Goal: Task Accomplishment & Management: Complete application form

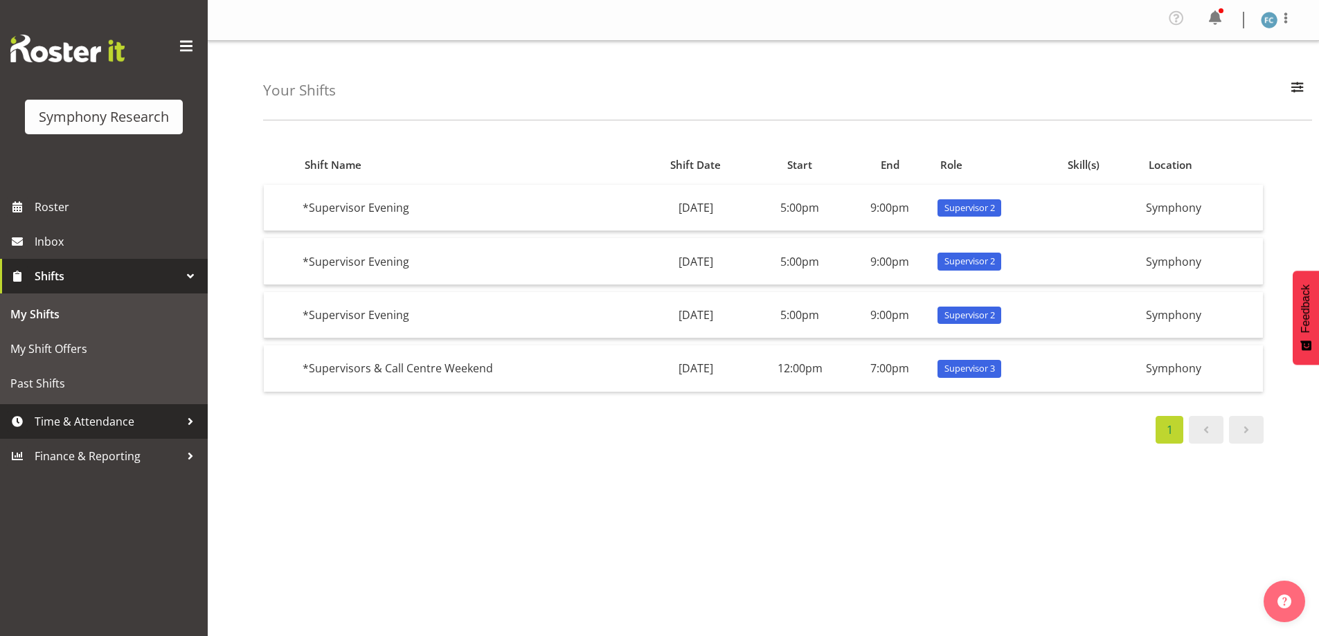
click at [187, 424] on div at bounding box center [190, 421] width 21 height 21
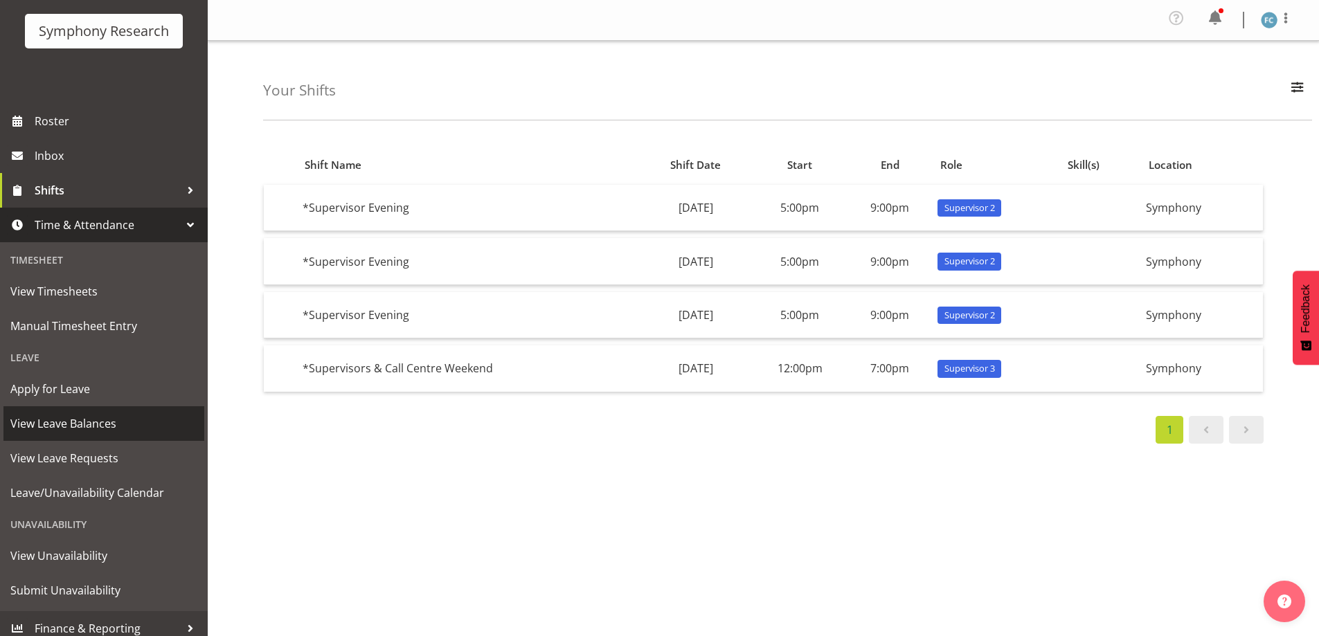
scroll to position [96, 0]
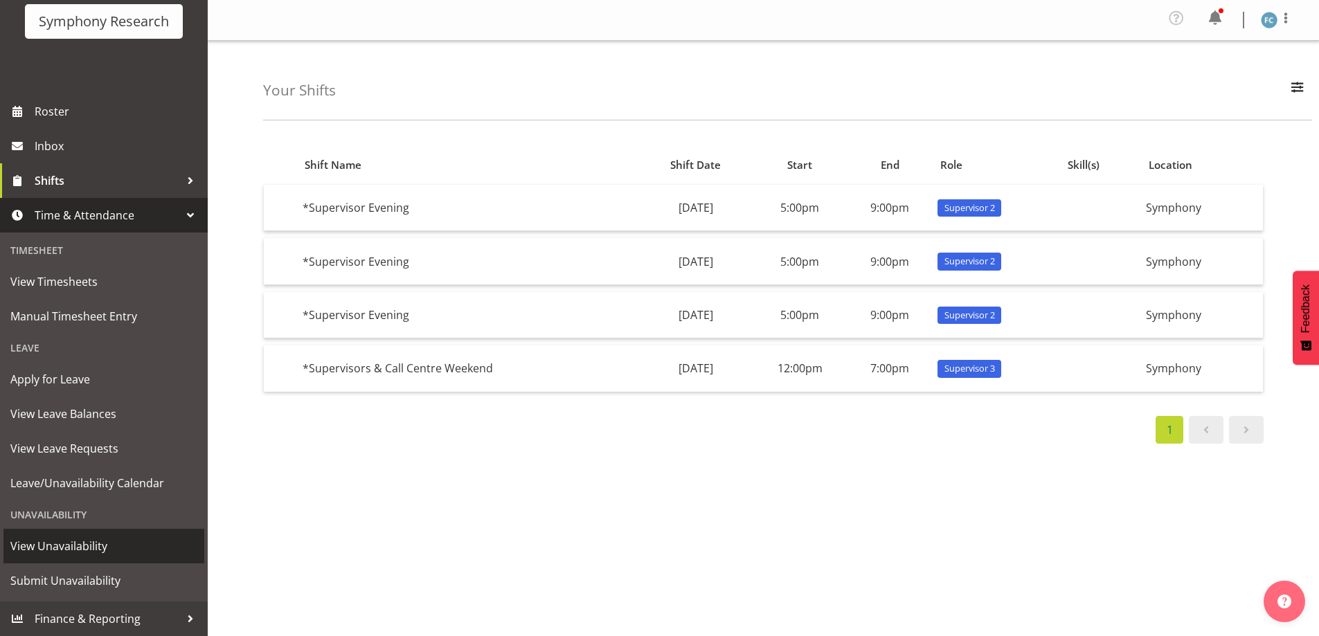
click at [113, 541] on span "View Unavailability" at bounding box center [103, 546] width 187 height 21
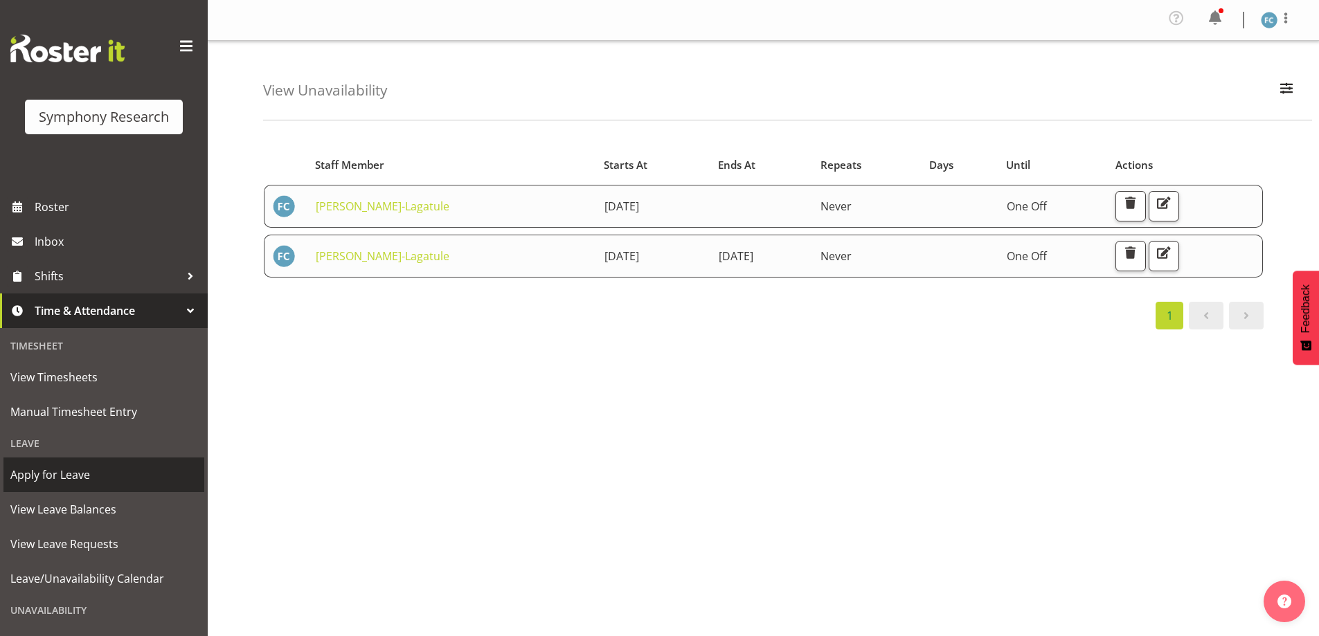
scroll to position [96, 0]
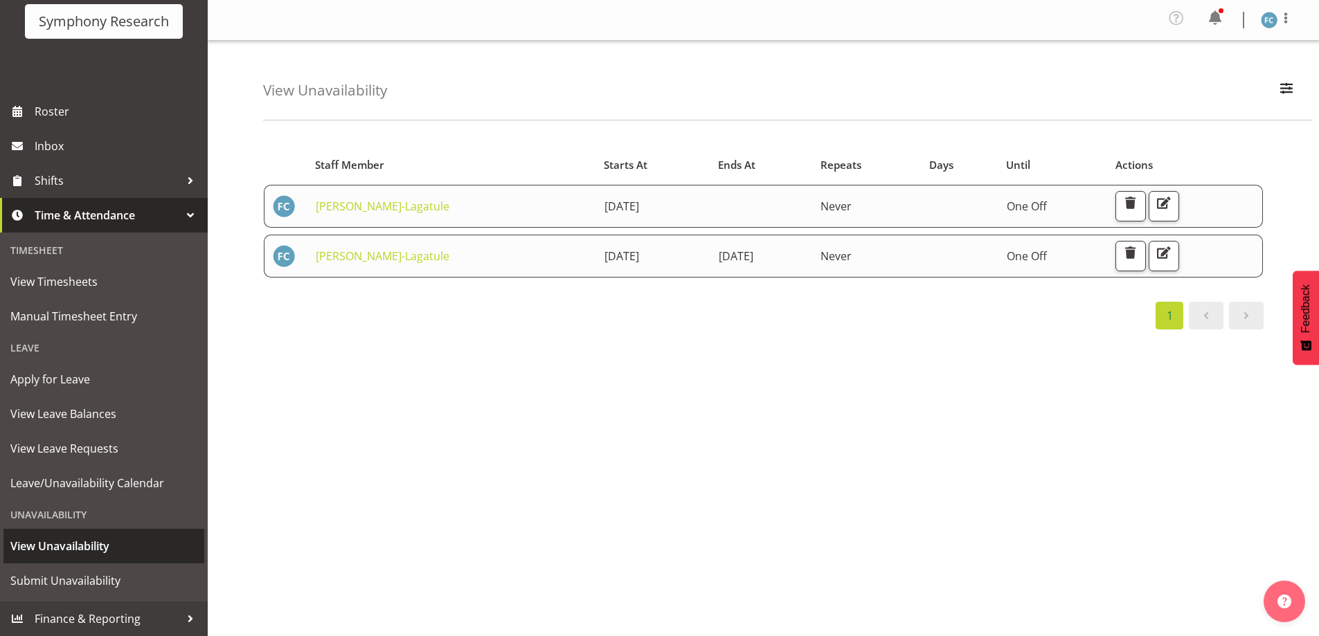
click at [65, 544] on span "View Unavailability" at bounding box center [103, 546] width 187 height 21
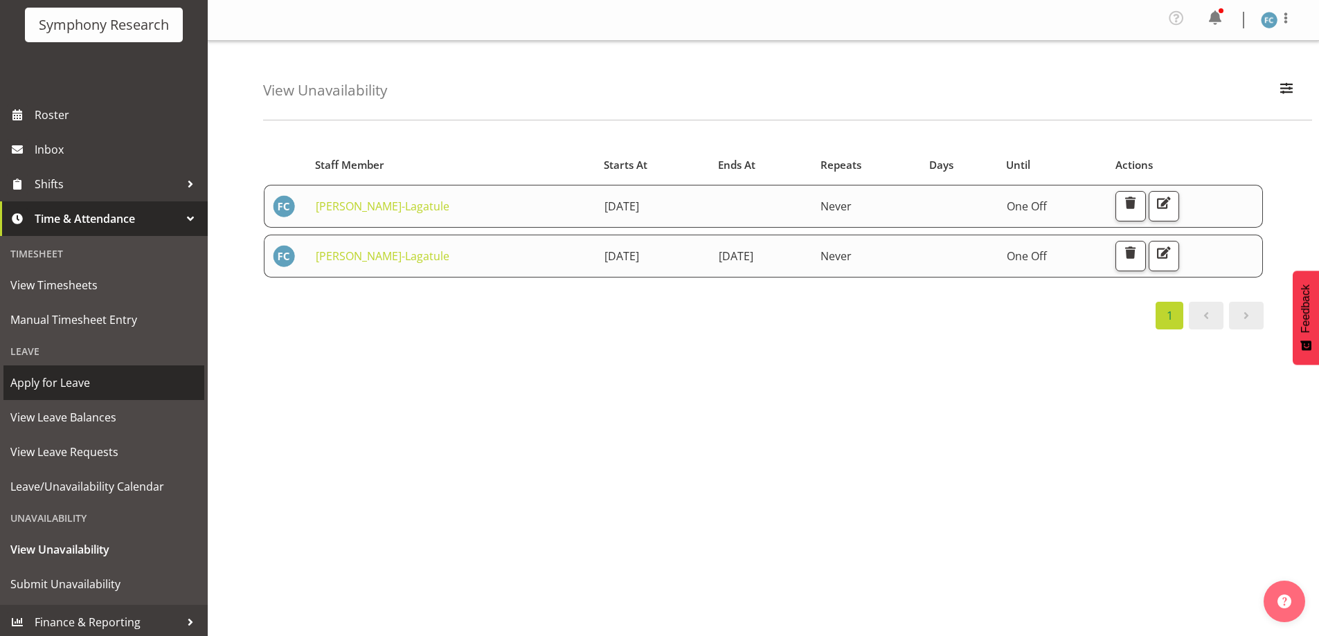
scroll to position [96, 0]
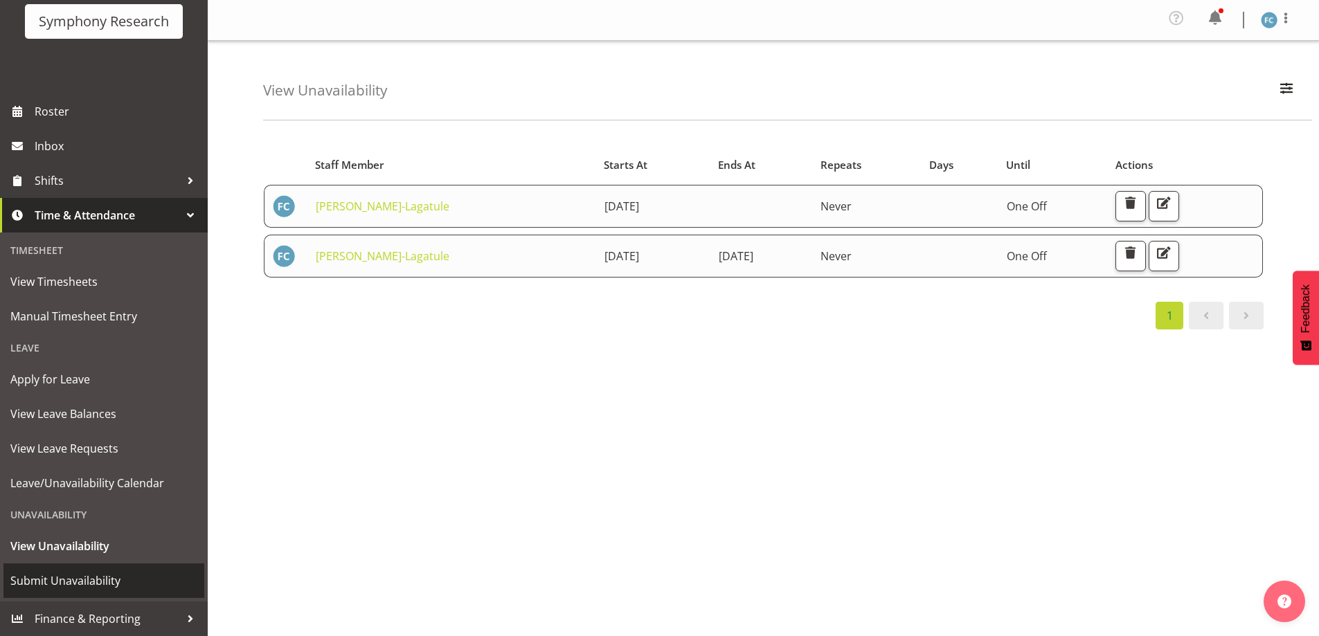
click at [126, 573] on span "Submit Unavailability" at bounding box center [103, 581] width 187 height 21
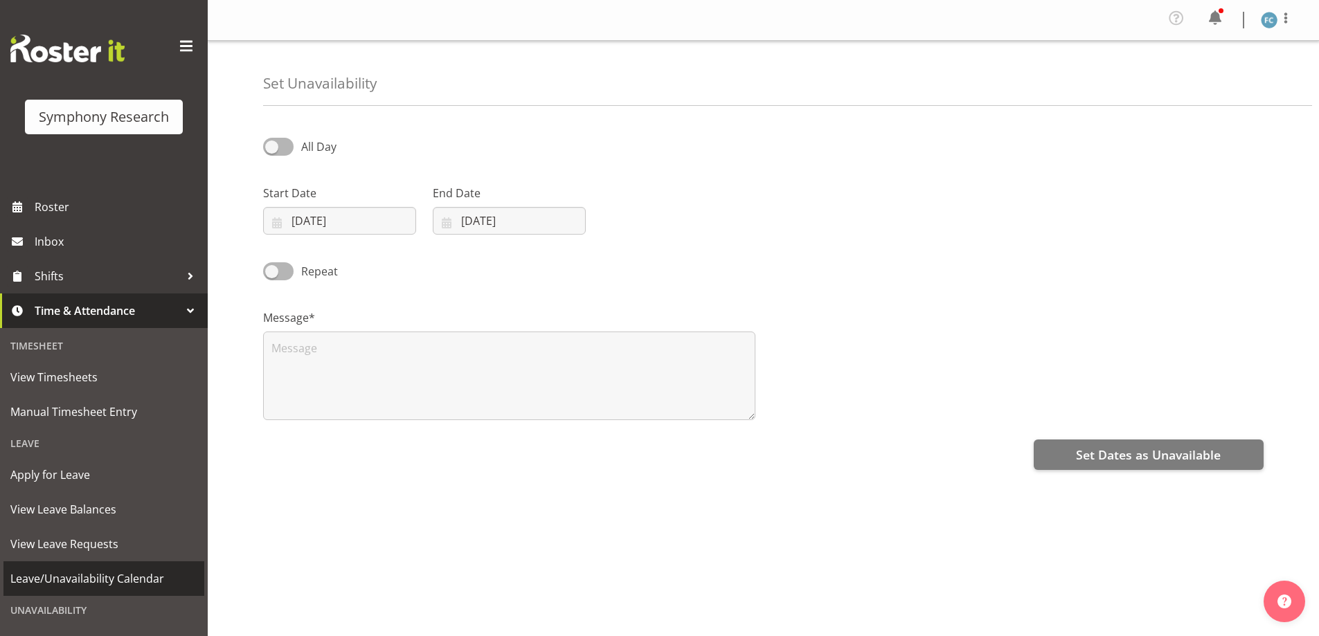
select select "8"
select select "2025"
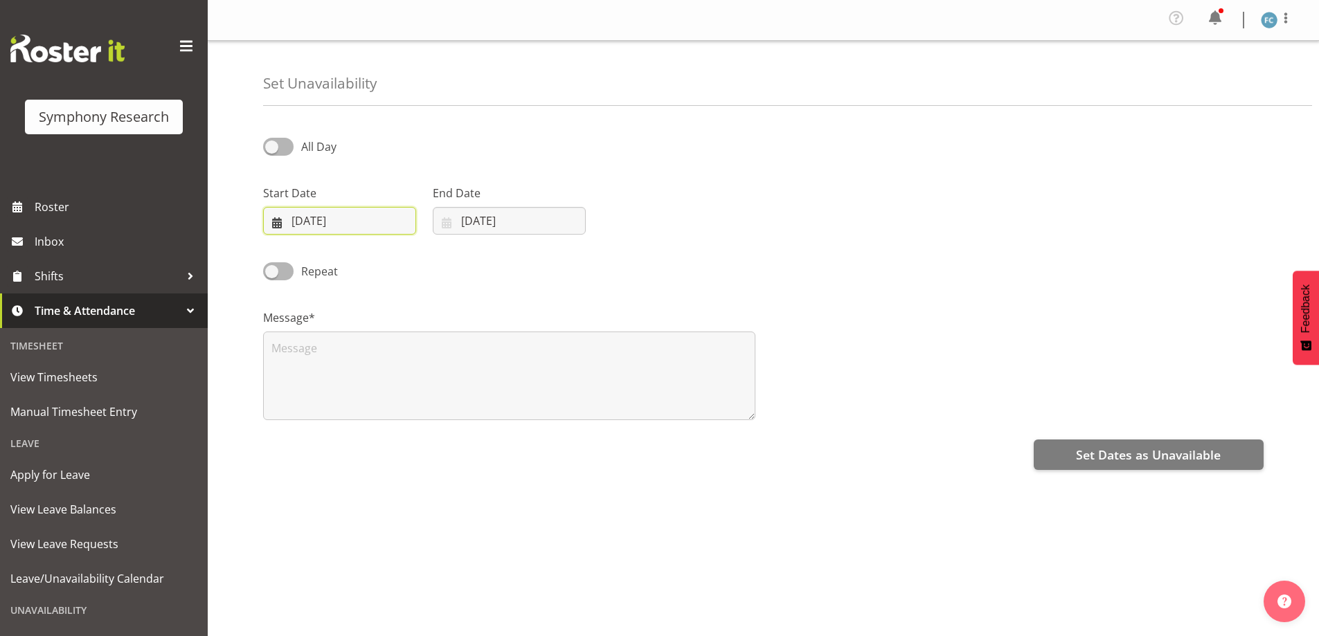
click at [277, 219] on input "02/09/2025" at bounding box center [339, 221] width 153 height 28
click at [429, 361] on span "12" at bounding box center [429, 360] width 11 height 13
type input "12/09/2025"
click at [454, 223] on input "02/09/2025" at bounding box center [509, 221] width 153 height 28
click at [603, 362] on span "12" at bounding box center [598, 360] width 11 height 13
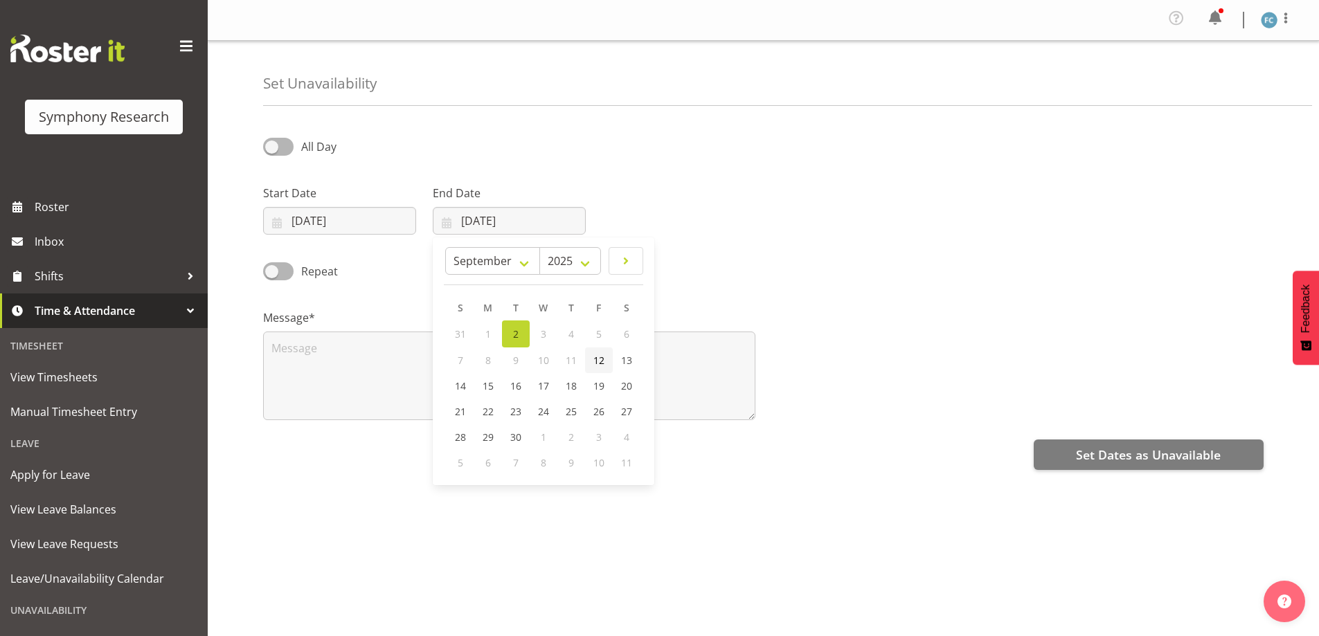
type input "12/09/2025"
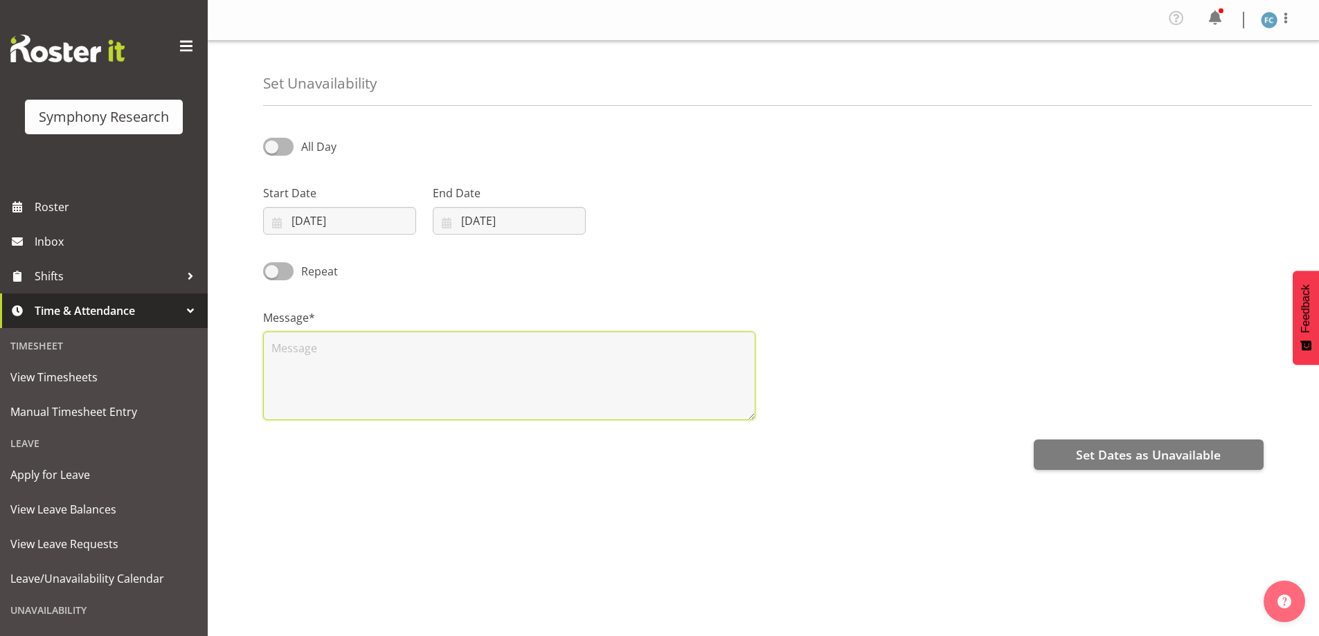
click at [310, 348] on textarea at bounding box center [509, 376] width 492 height 89
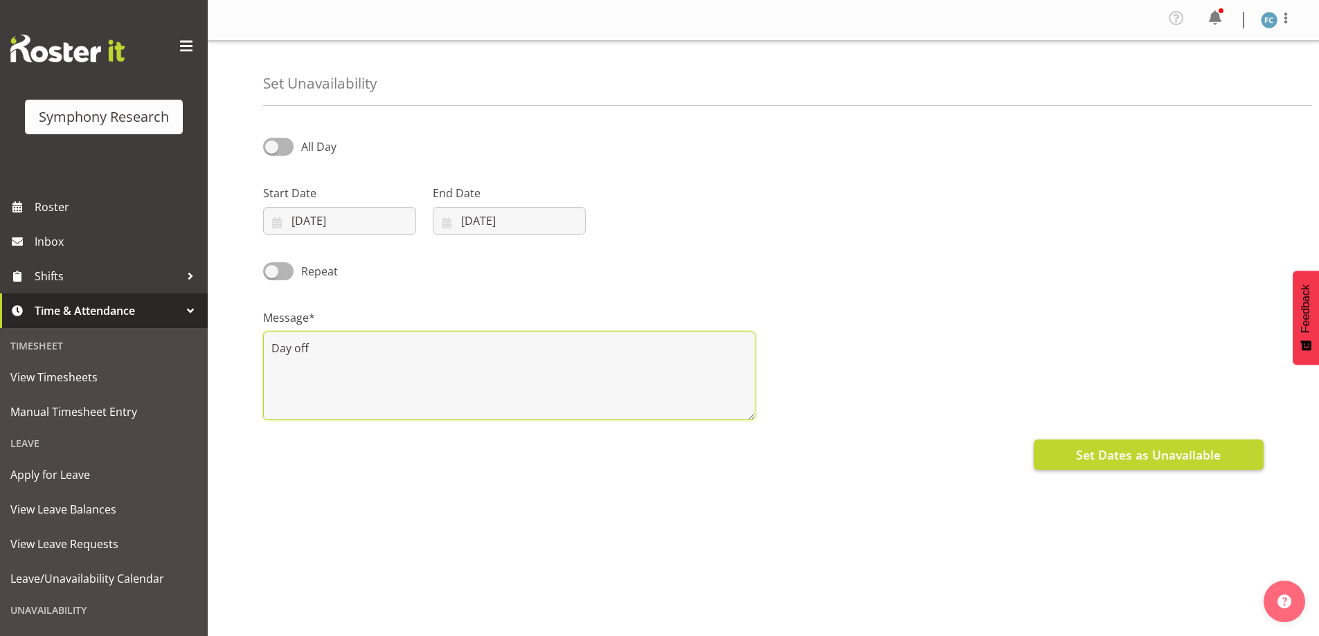
type textarea "Day off"
click at [1120, 454] on span "Set Dates as Unavailable" at bounding box center [1148, 455] width 145 height 18
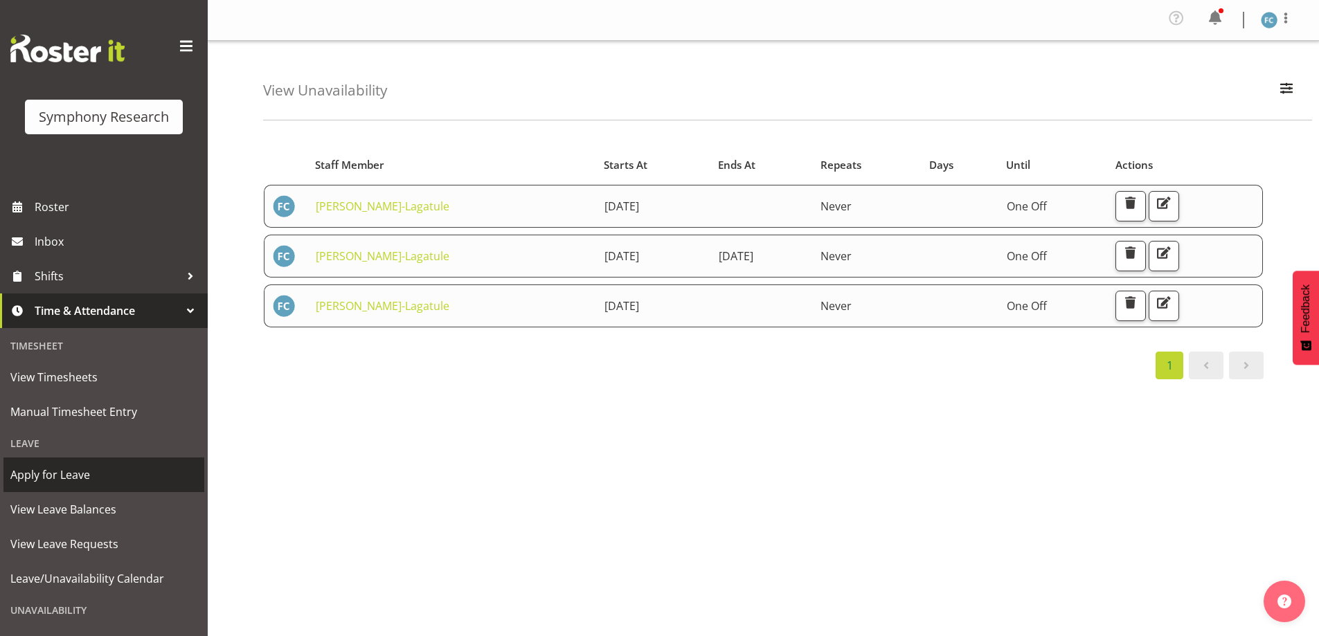
scroll to position [96, 0]
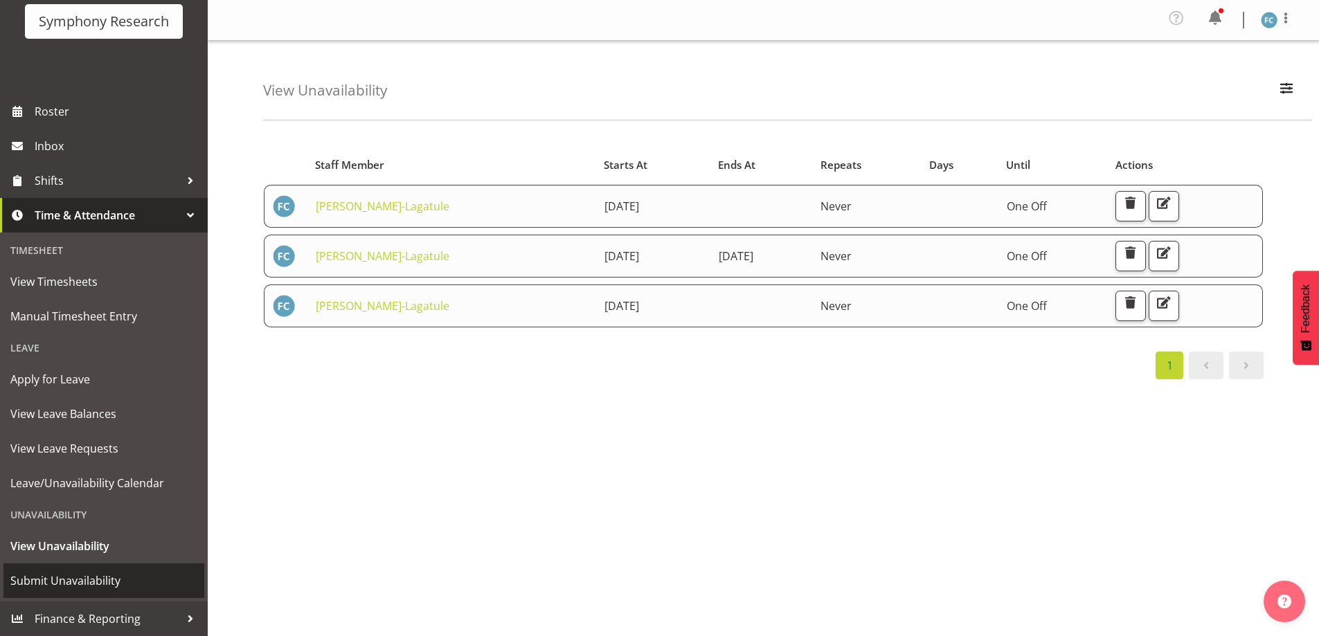
click at [144, 582] on span "Submit Unavailability" at bounding box center [103, 581] width 187 height 21
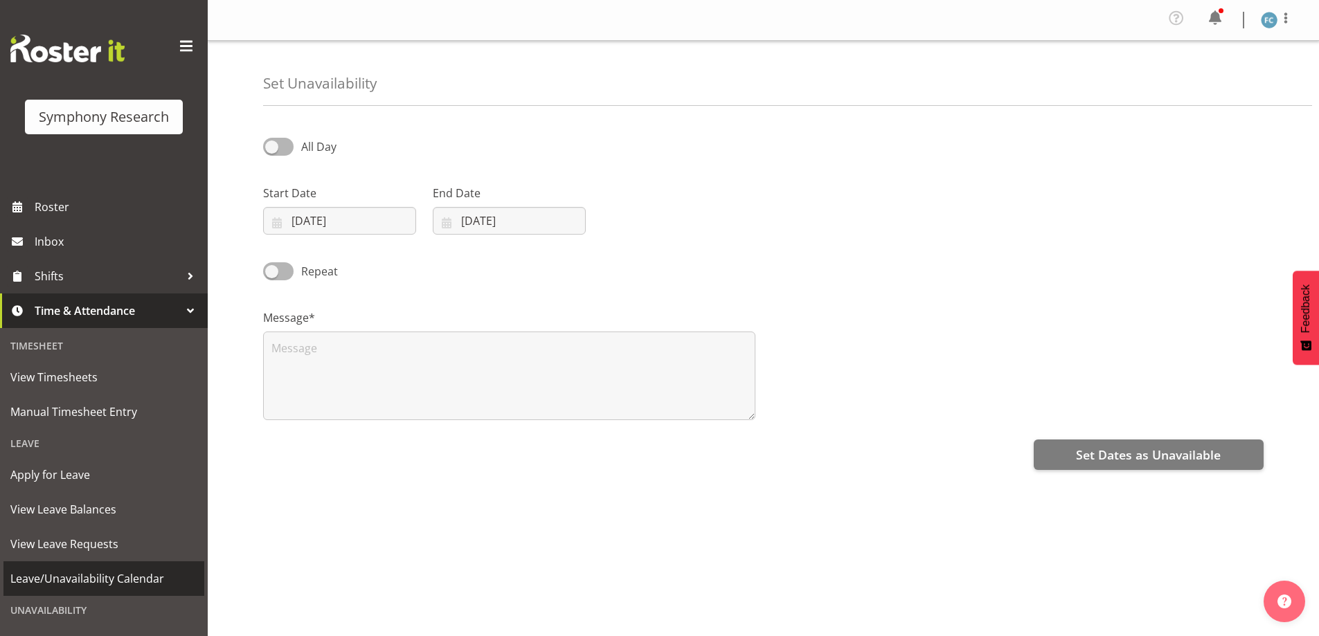
select select "8"
select select "2025"
click at [277, 228] on input "02/09/2025" at bounding box center [339, 221] width 153 height 28
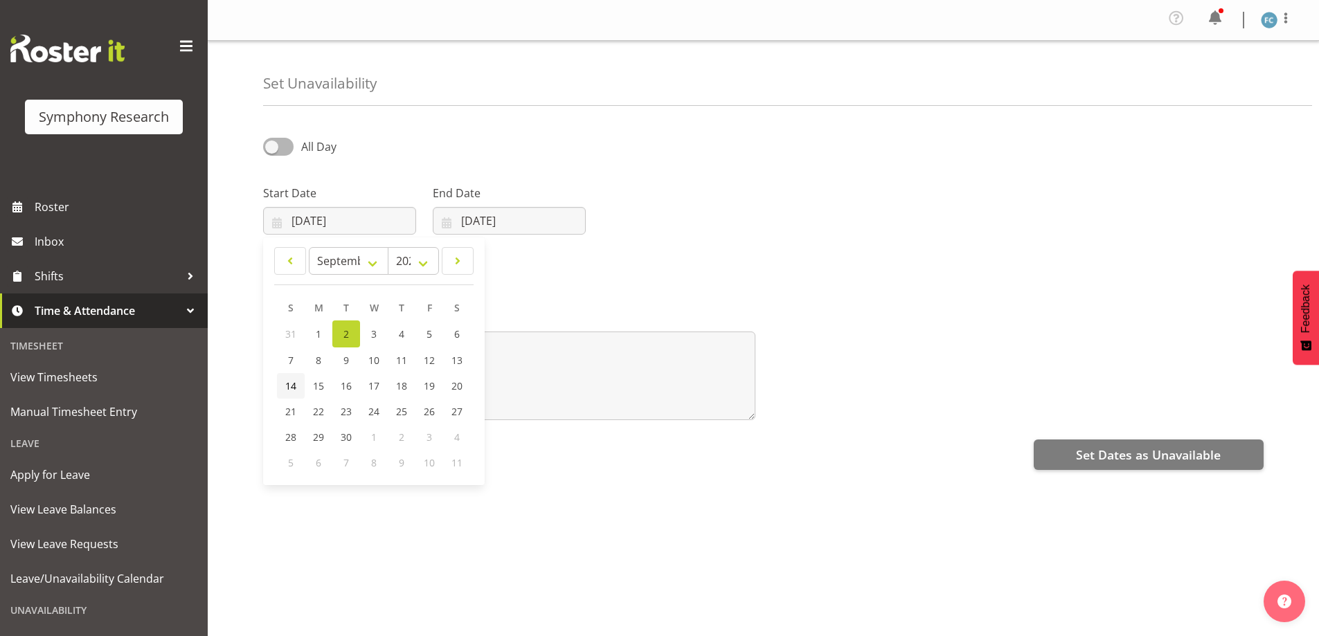
click at [292, 385] on span "14" at bounding box center [290, 385] width 11 height 13
type input "14/09/2025"
click at [444, 224] on input "02/09/2025" at bounding box center [509, 221] width 153 height 28
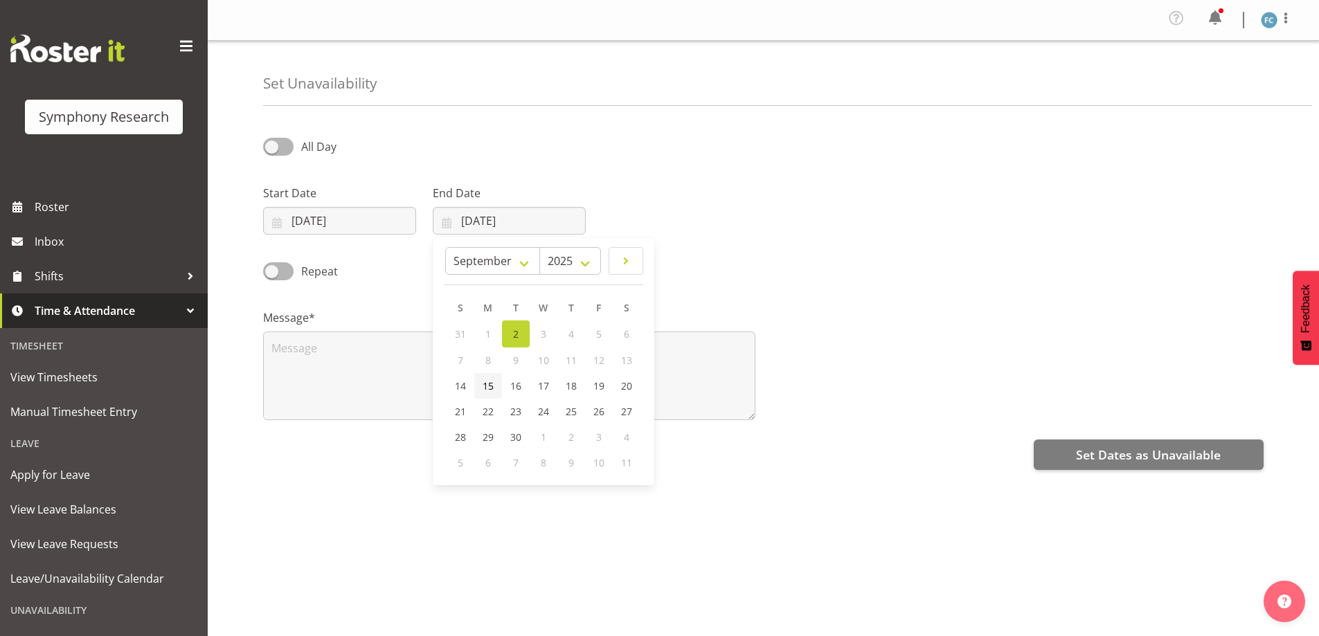
click at [487, 385] on span "15" at bounding box center [488, 385] width 11 height 13
type input "15/09/2025"
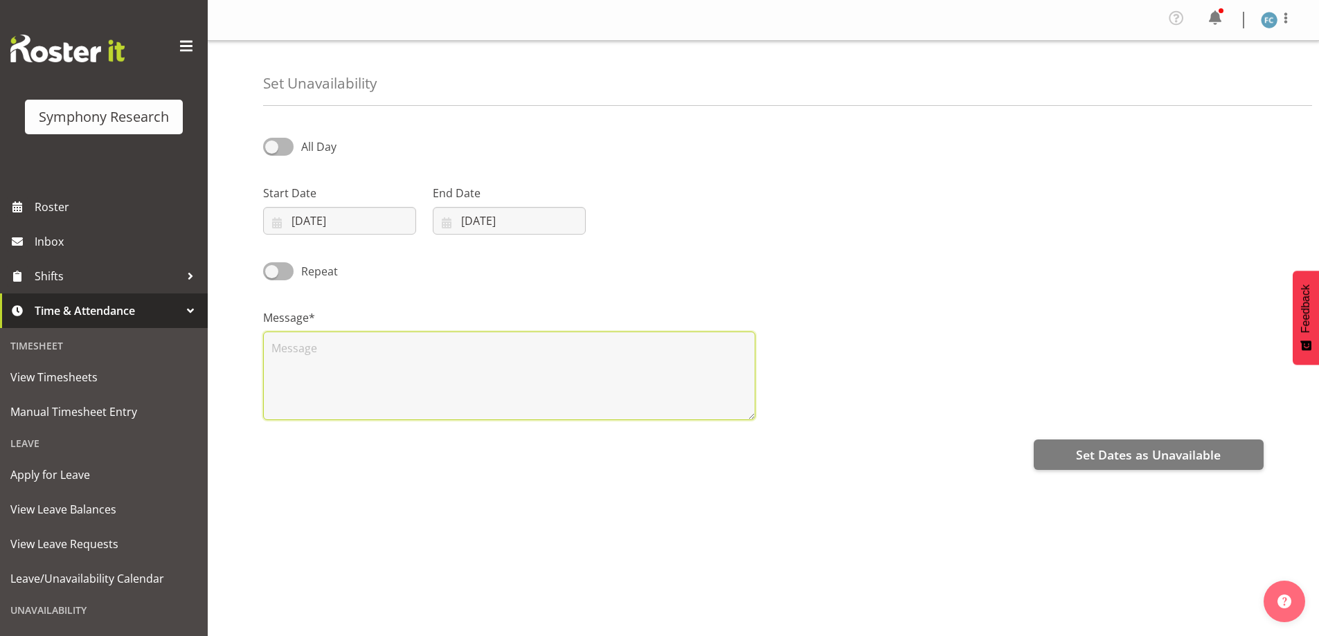
click at [290, 355] on textarea at bounding box center [509, 376] width 492 height 89
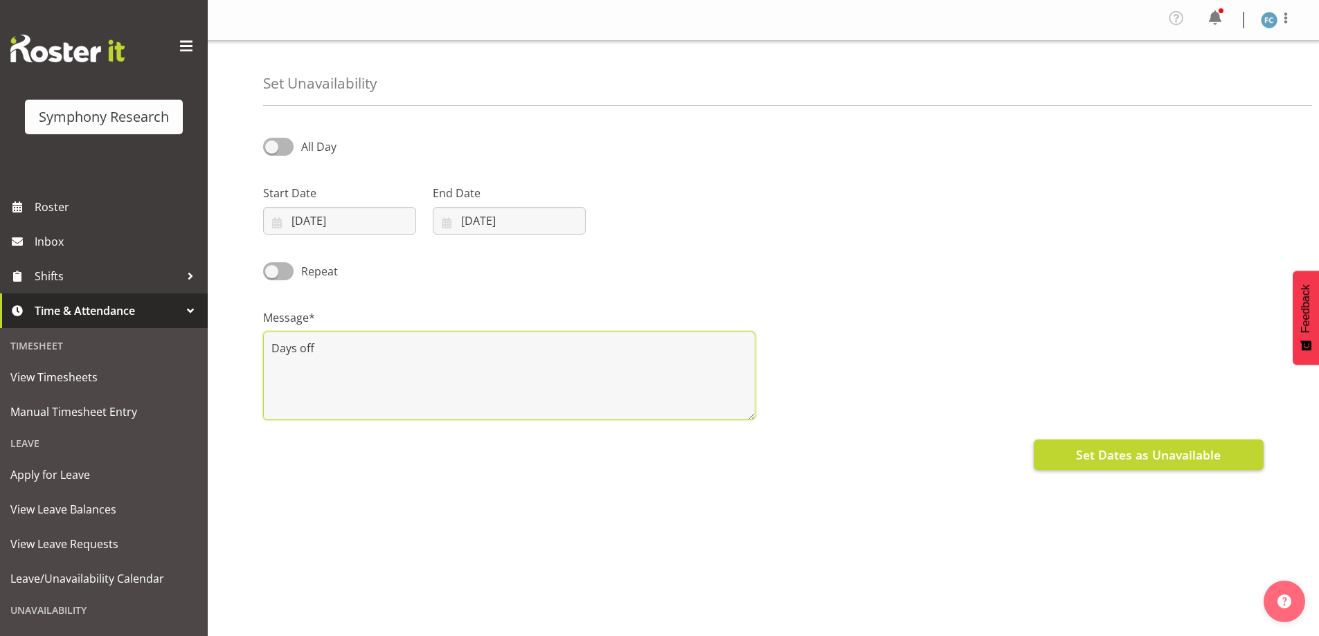
type textarea "Days off"
click at [1150, 463] on span "Set Dates as Unavailable" at bounding box center [1148, 455] width 145 height 18
